Goal: Information Seeking & Learning: Check status

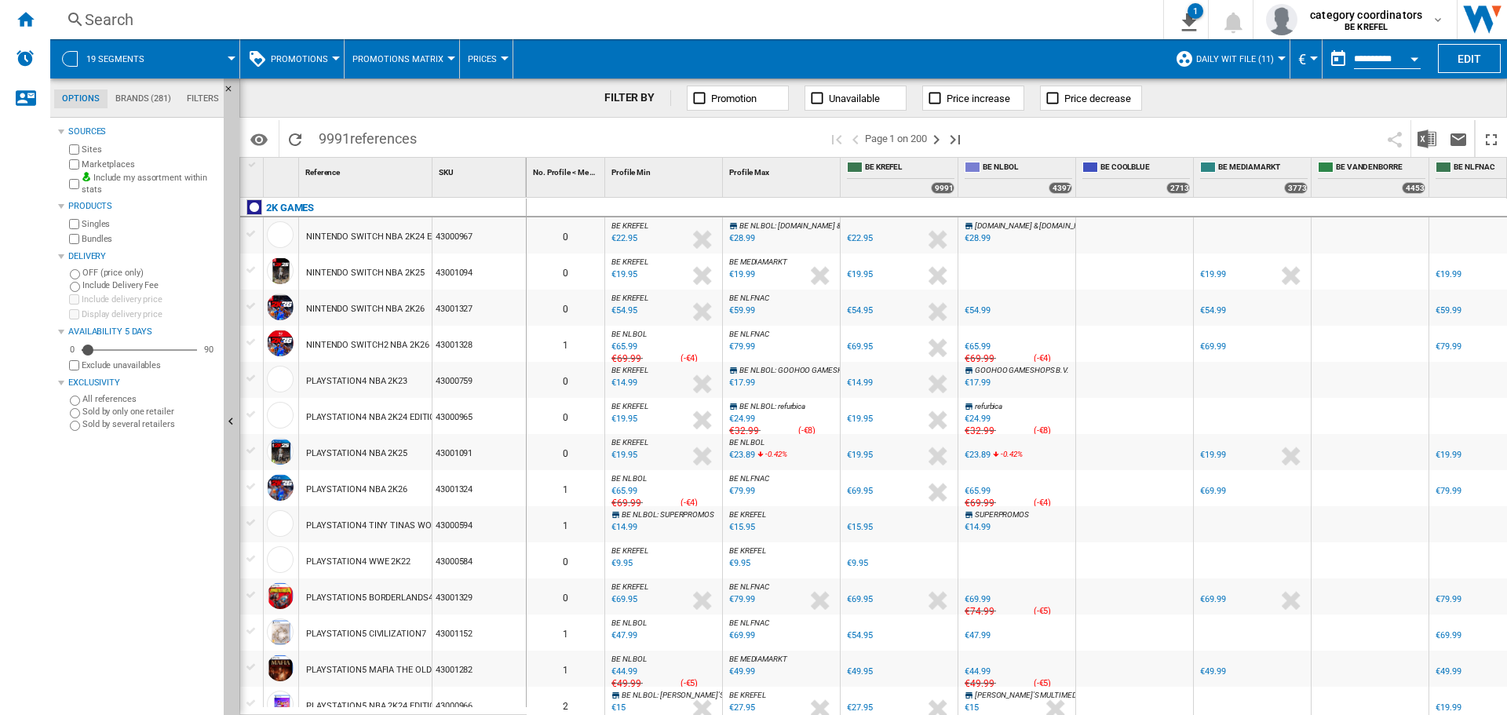
click at [474, 59] on span "Prices" at bounding box center [482, 59] width 29 height 10
click at [319, 63] on md-backdrop at bounding box center [753, 357] width 1507 height 715
click at [326, 51] on button "Promotions" at bounding box center [303, 58] width 65 height 39
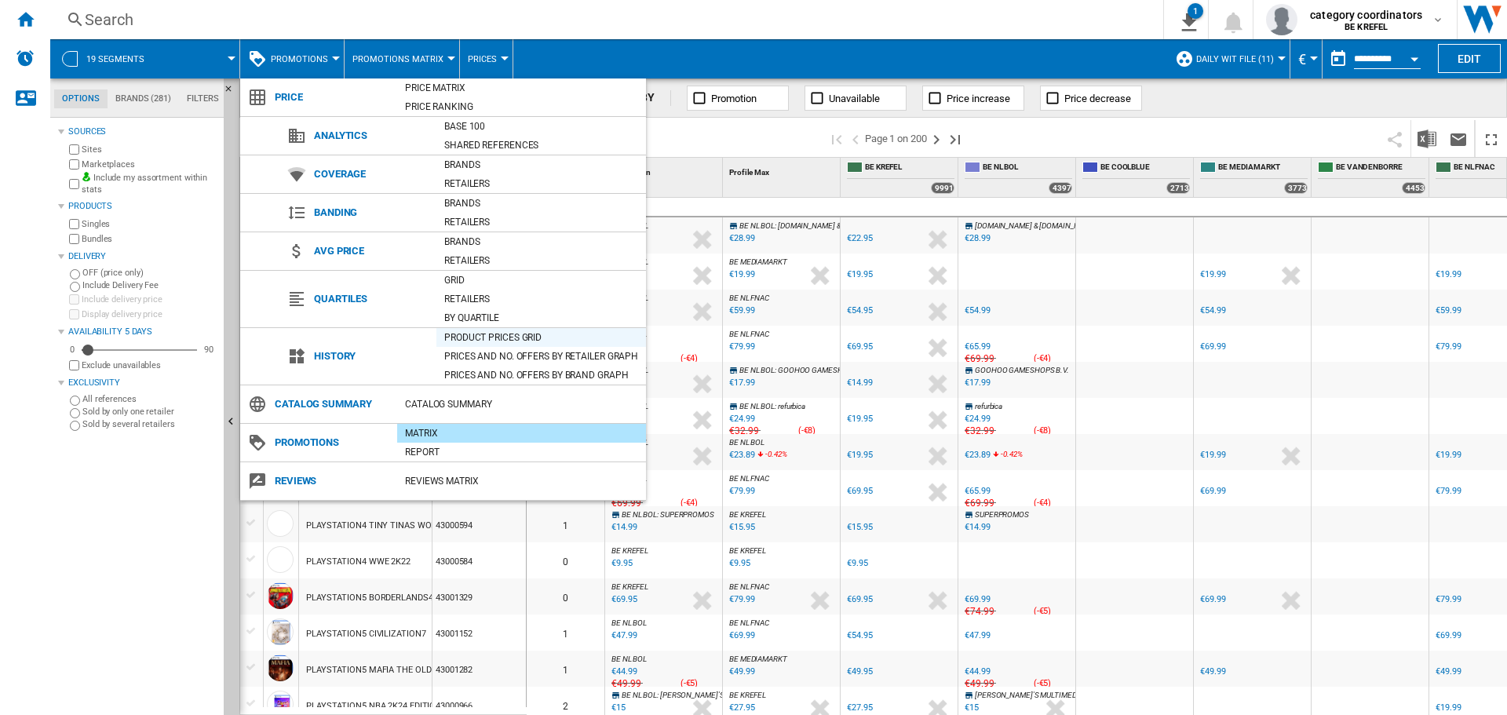
click at [483, 332] on div "Product prices grid" at bounding box center [541, 338] width 210 height 16
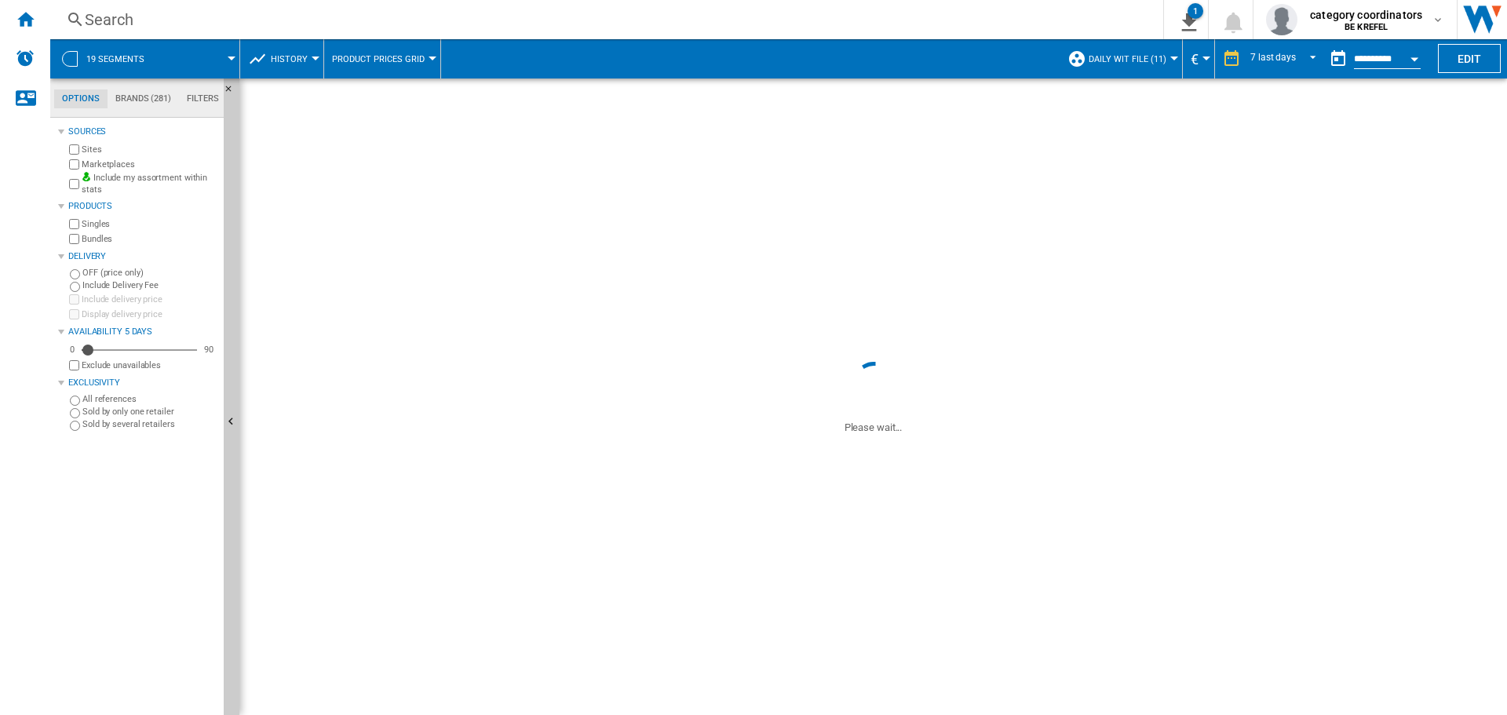
click at [108, 10] on div "Search" at bounding box center [604, 20] width 1038 height 22
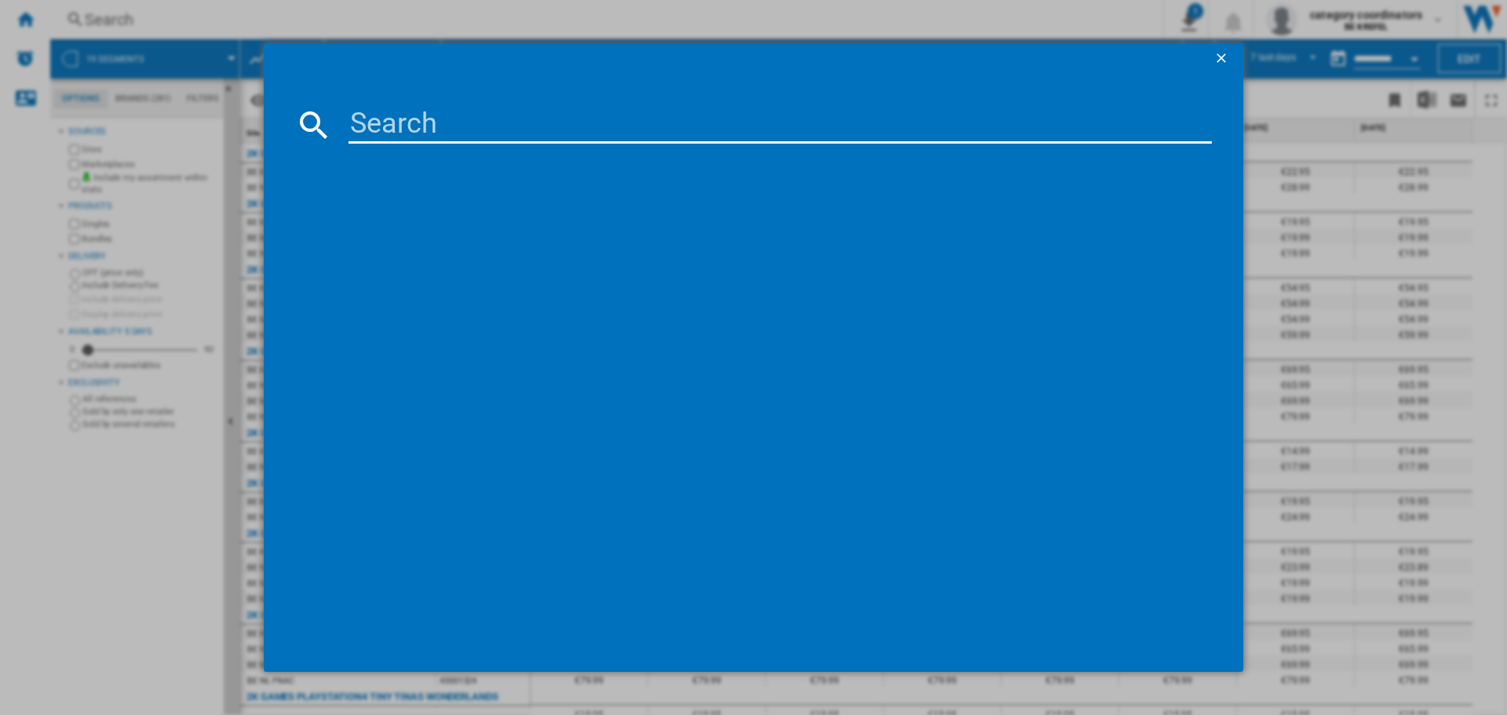
click at [392, 120] on input at bounding box center [779, 125] width 863 height 38
type input "12006848"
click at [449, 228] on div "BOSCH SERIE6 SMV6YCX02E INTEGRABLE" at bounding box center [765, 226] width 848 height 16
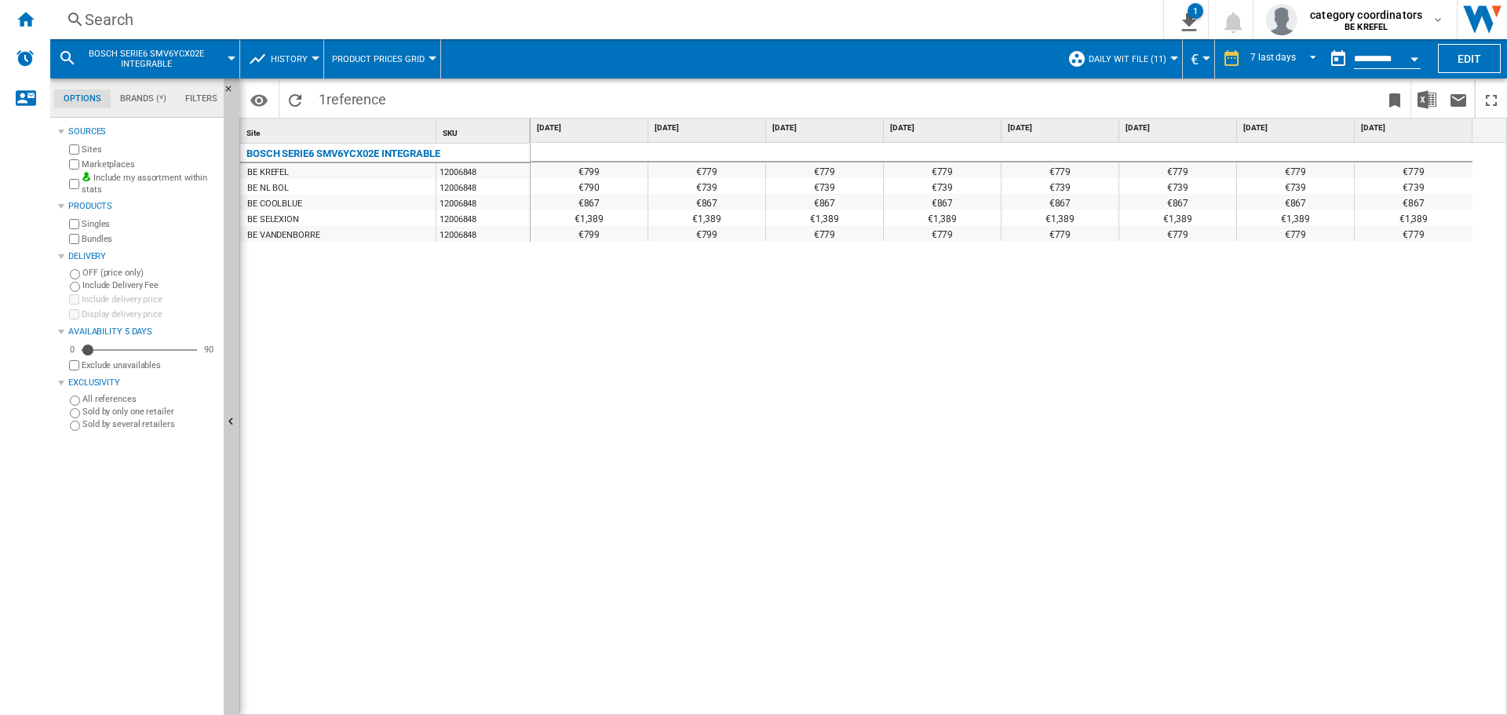
click at [1394, 63] on input "**********" at bounding box center [1387, 61] width 67 height 14
click at [1278, 67] on md-select-value "7 last days" at bounding box center [1286, 59] width 74 height 24
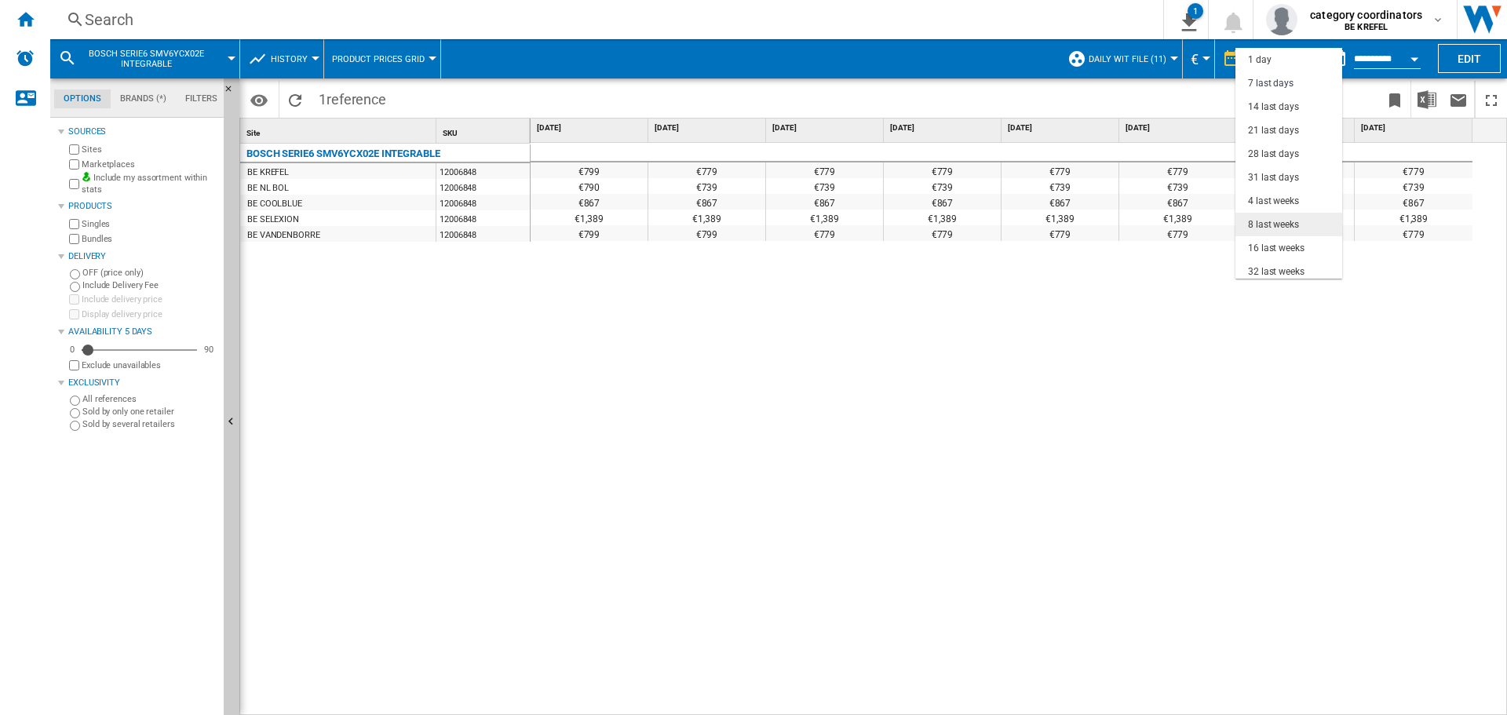
scroll to position [24, 0]
click at [1275, 129] on div "28 last days" at bounding box center [1273, 130] width 51 height 13
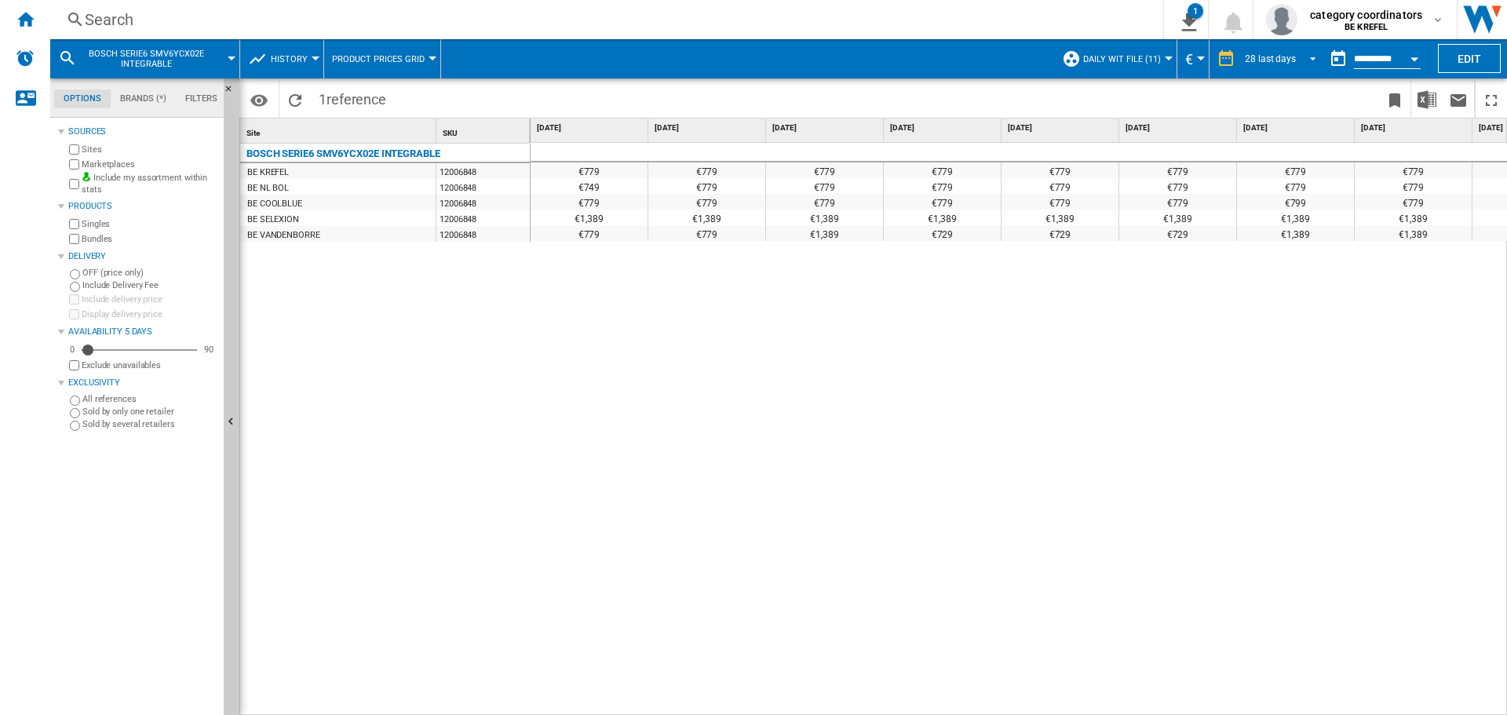
click at [1286, 54] on div "28 last days" at bounding box center [1270, 58] width 51 height 11
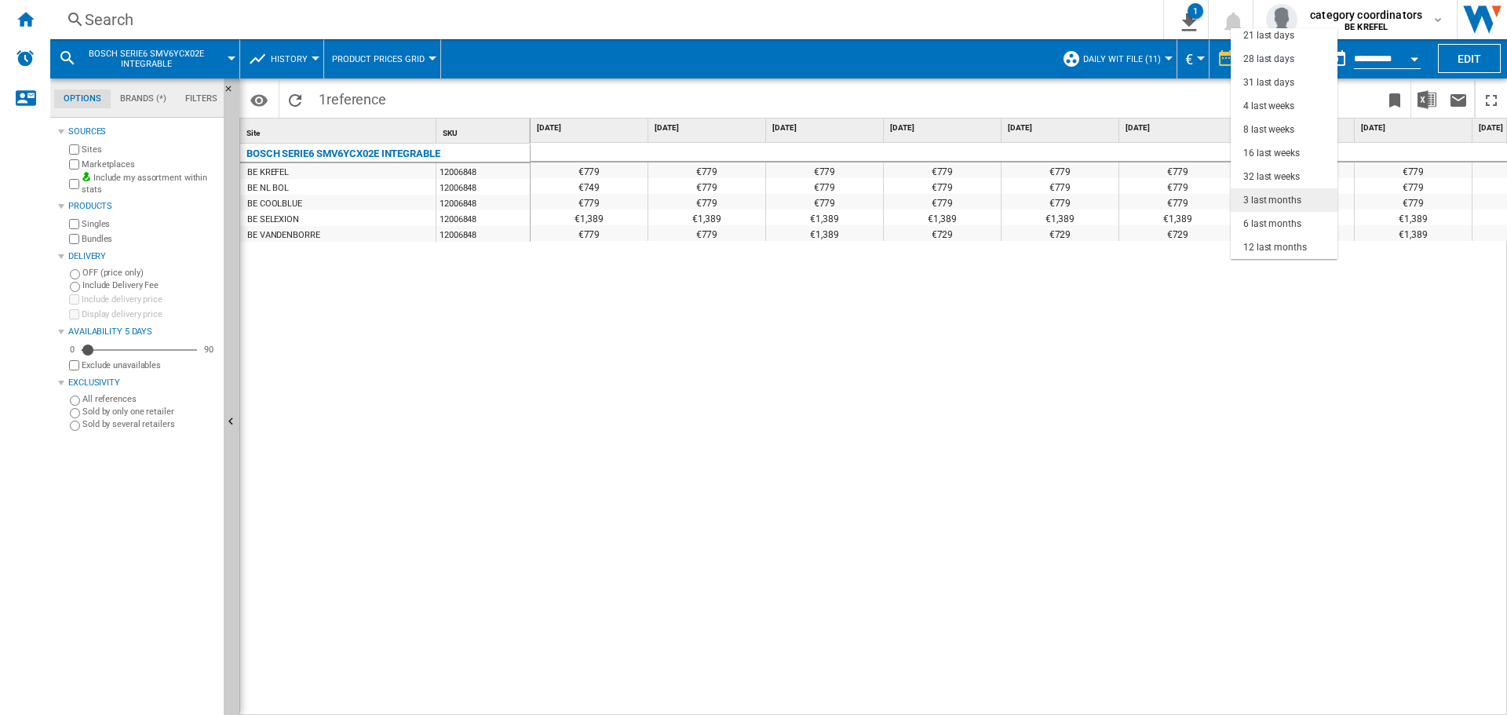
click at [1289, 199] on div "3 last months" at bounding box center [1272, 200] width 58 height 13
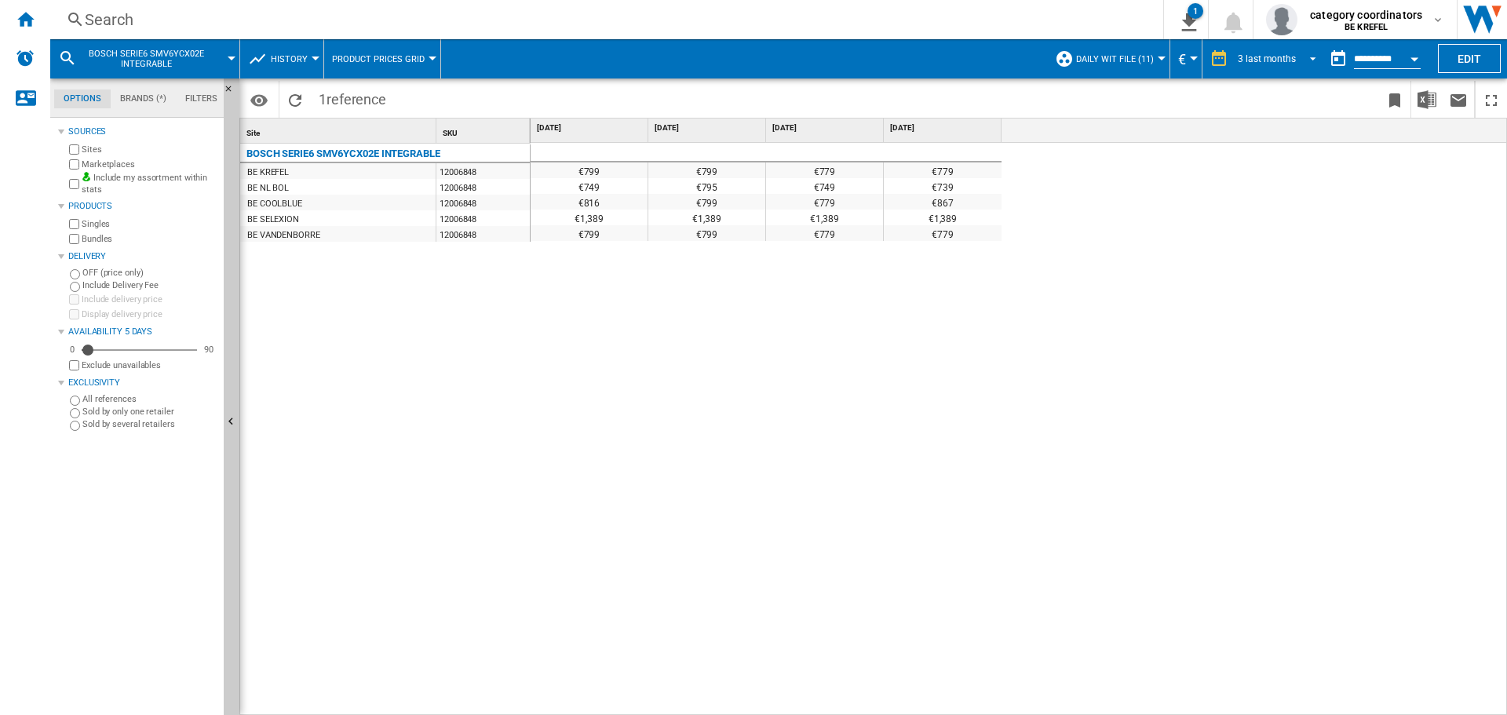
click at [1282, 61] on div "3 last months" at bounding box center [1267, 58] width 58 height 11
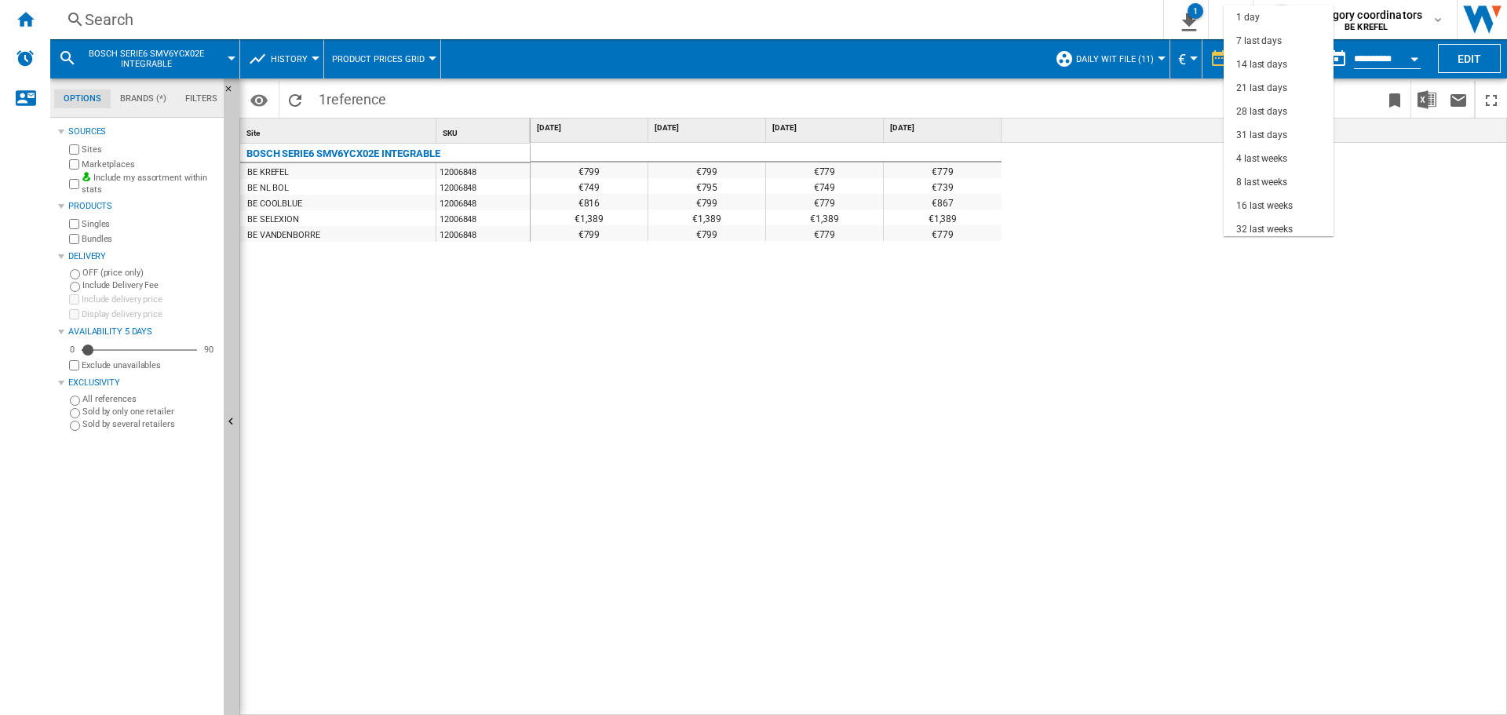
scroll to position [99, 0]
click at [1290, 102] on div "16 last weeks" at bounding box center [1264, 106] width 57 height 13
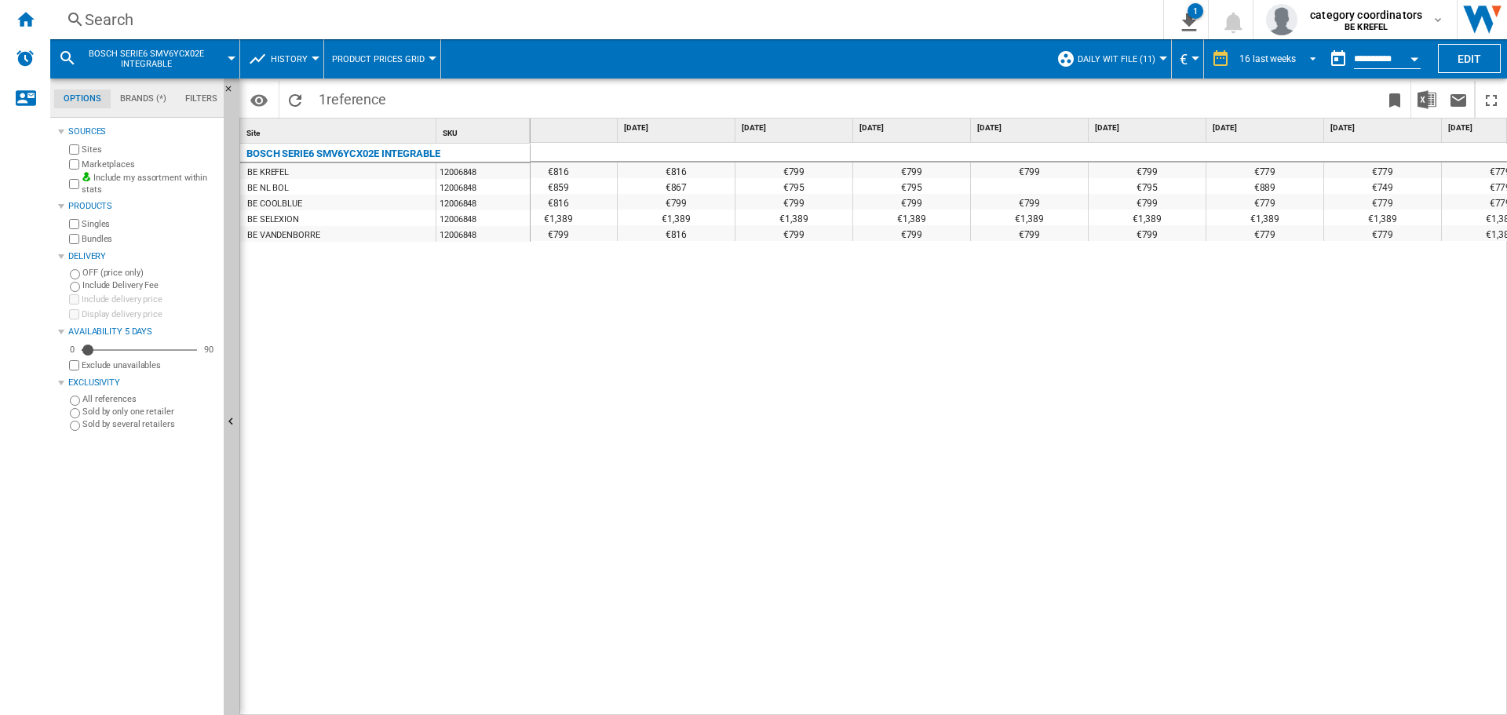
click at [1279, 56] on div "16 last weeks" at bounding box center [1267, 58] width 57 height 11
click at [1277, 40] on div "31 last days" at bounding box center [1261, 36] width 51 height 13
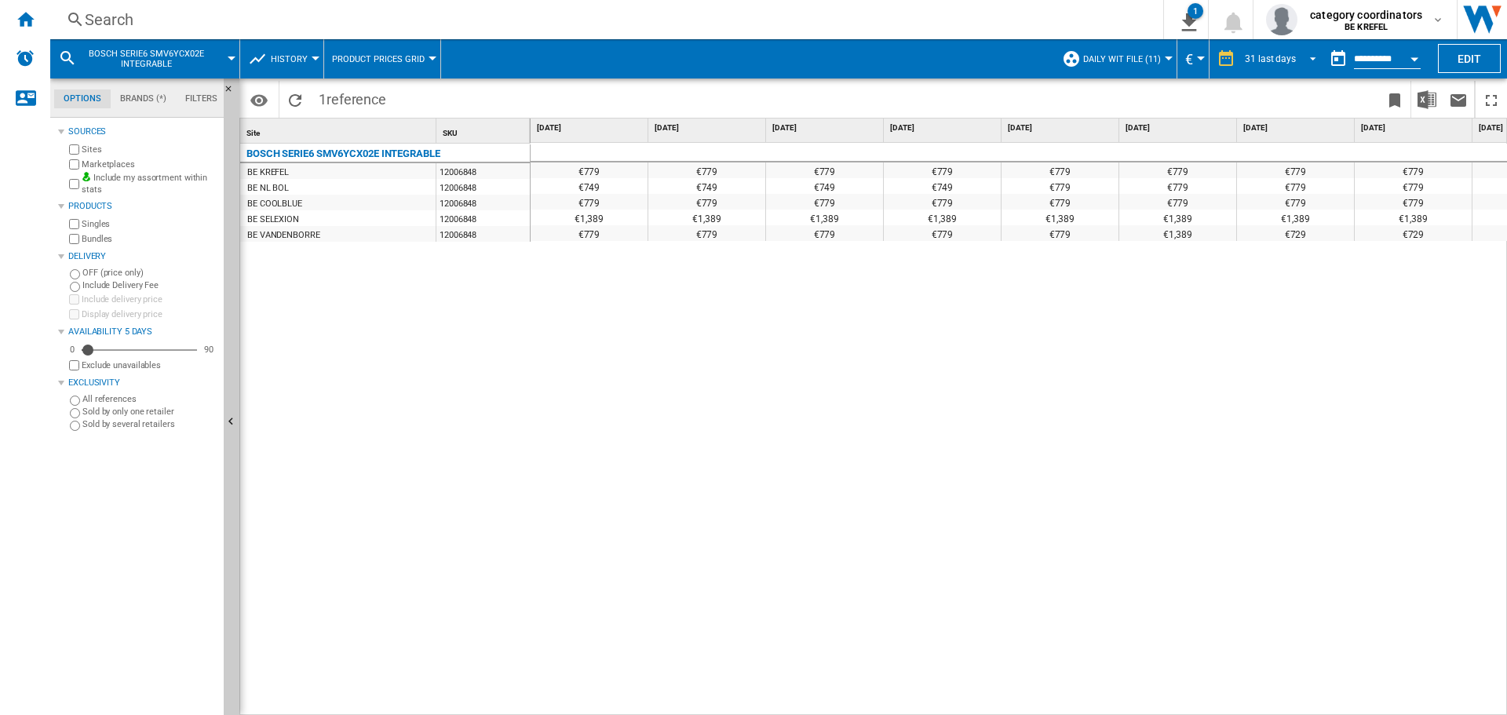
click at [1290, 64] on span "31 last days" at bounding box center [1270, 59] width 51 height 13
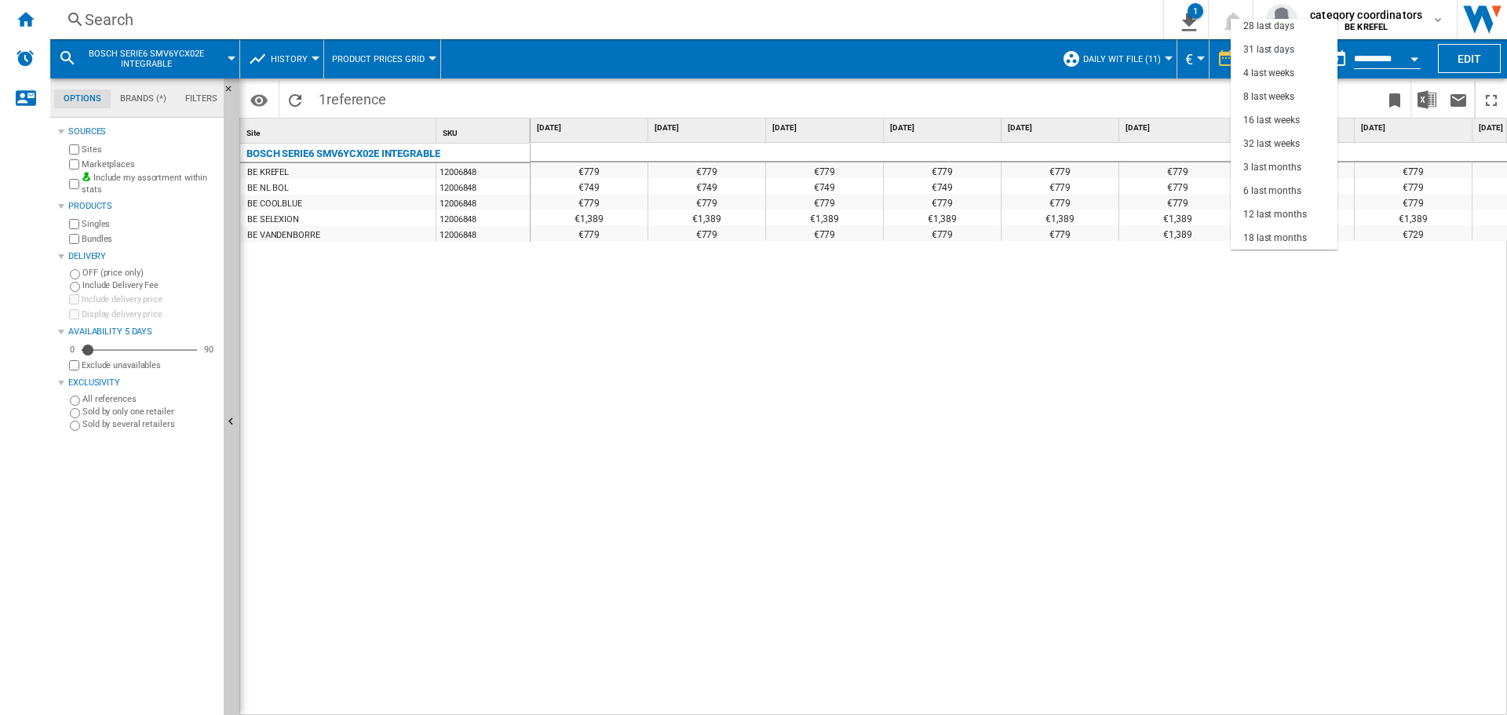
click at [1226, 360] on md-backdrop at bounding box center [753, 357] width 1507 height 715
